Goal: Find specific page/section: Find specific page/section

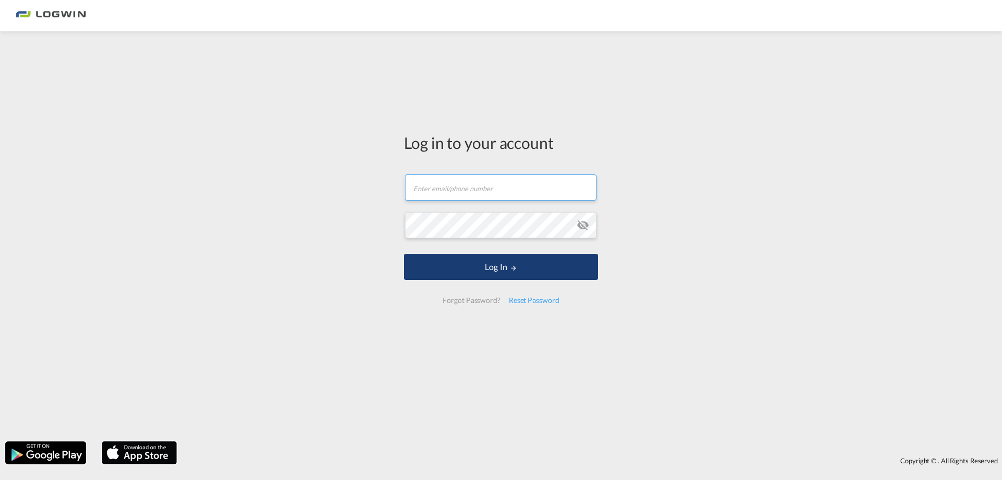
type input "[PERSON_NAME][EMAIL_ADDRESS][PERSON_NAME][DOMAIN_NAME]"
click at [522, 278] on button "Log In" at bounding box center [501, 267] width 194 height 26
